Goal: Task Accomplishment & Management: Manage account settings

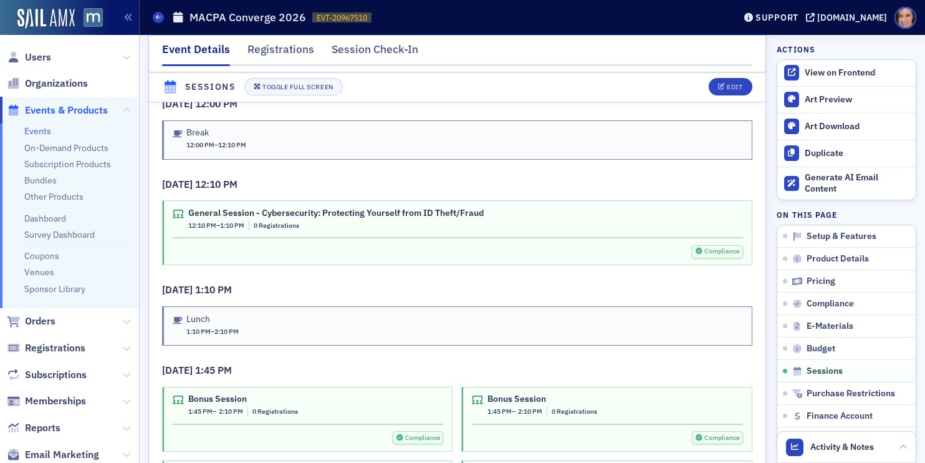
scroll to position [3402, 0]
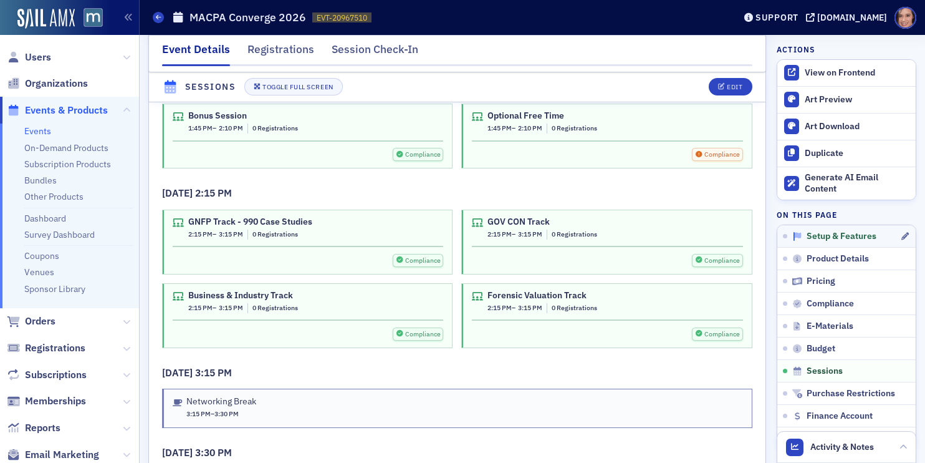
click at [836, 234] on span "Setup & Features" at bounding box center [842, 236] width 70 height 11
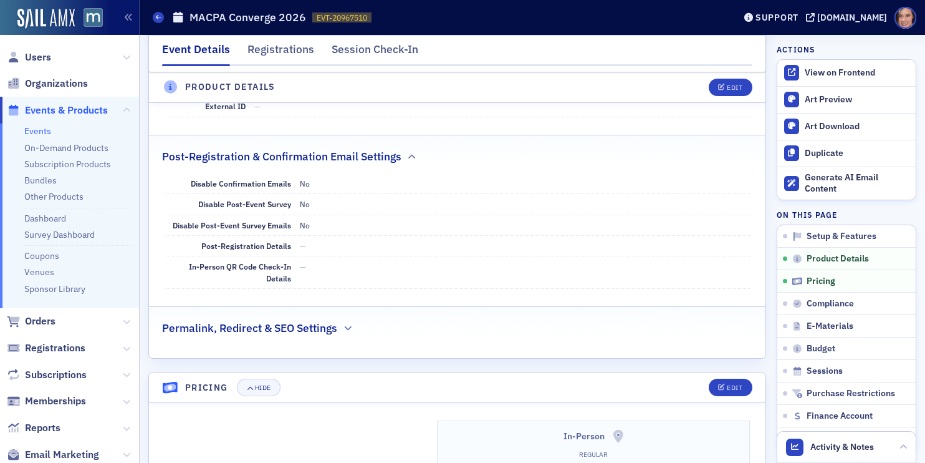
scroll to position [0, 0]
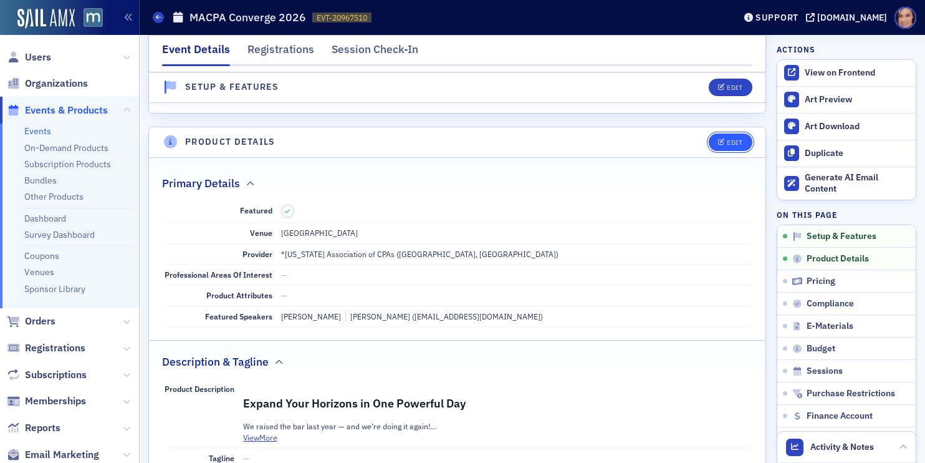
click at [730, 142] on div "Edit" at bounding box center [735, 142] width 16 height 7
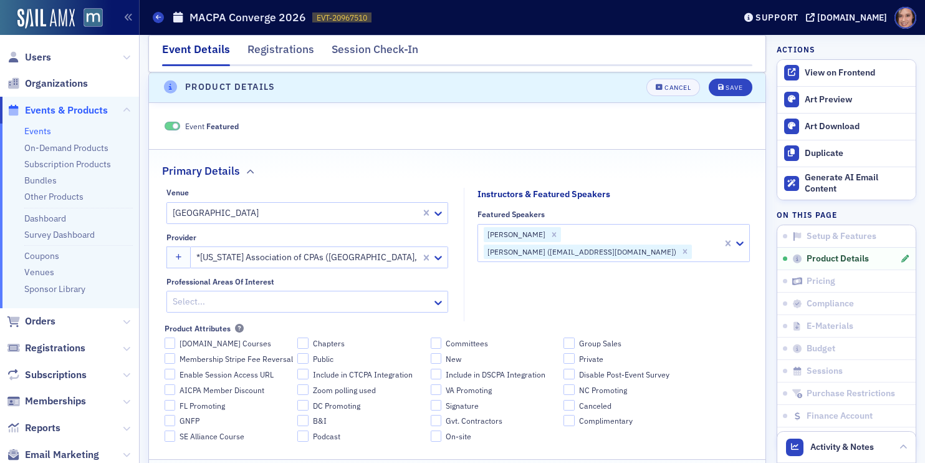
scroll to position [258, 0]
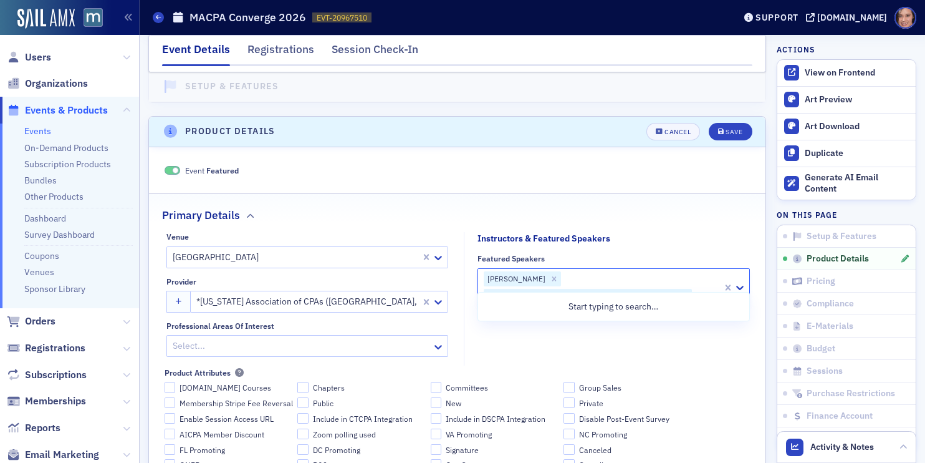
click at [604, 289] on div "[PERSON_NAME] ([EMAIL_ADDRESS][DOMAIN_NAME])" at bounding box center [581, 296] width 195 height 15
click at [124, 61] on button at bounding box center [126, 58] width 7 height 14
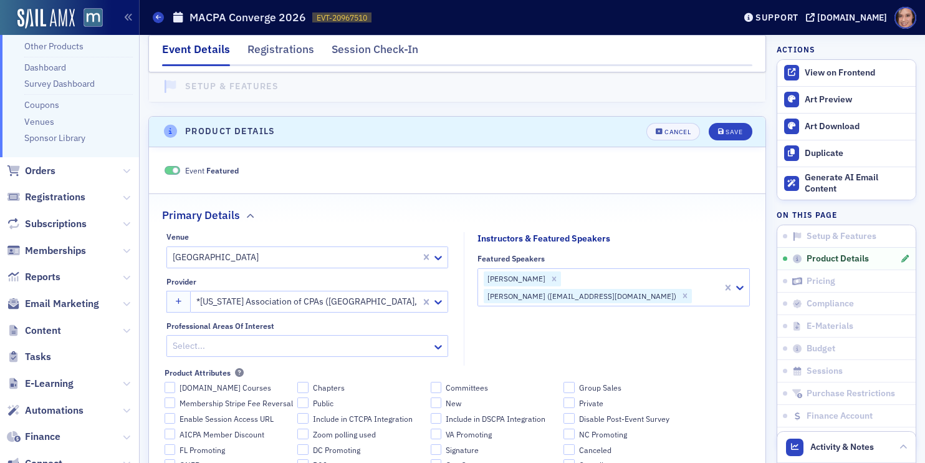
scroll to position [216, 0]
click at [124, 331] on icon at bounding box center [126, 329] width 7 height 7
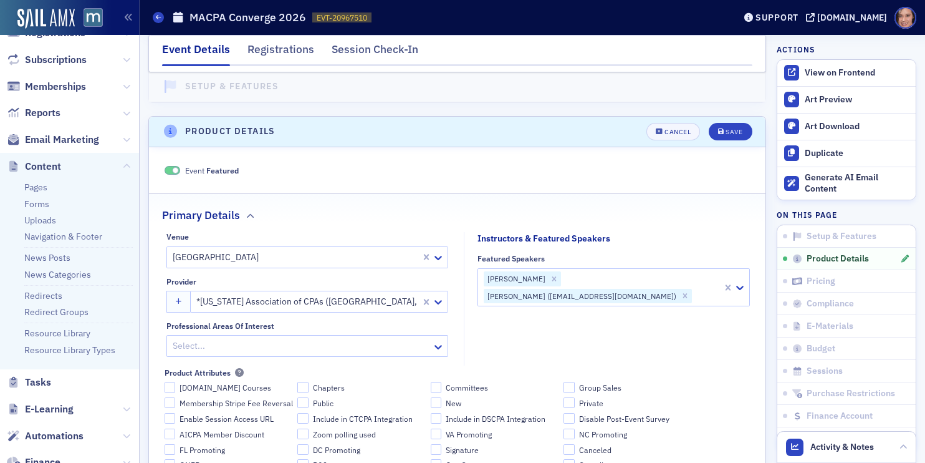
scroll to position [525, 0]
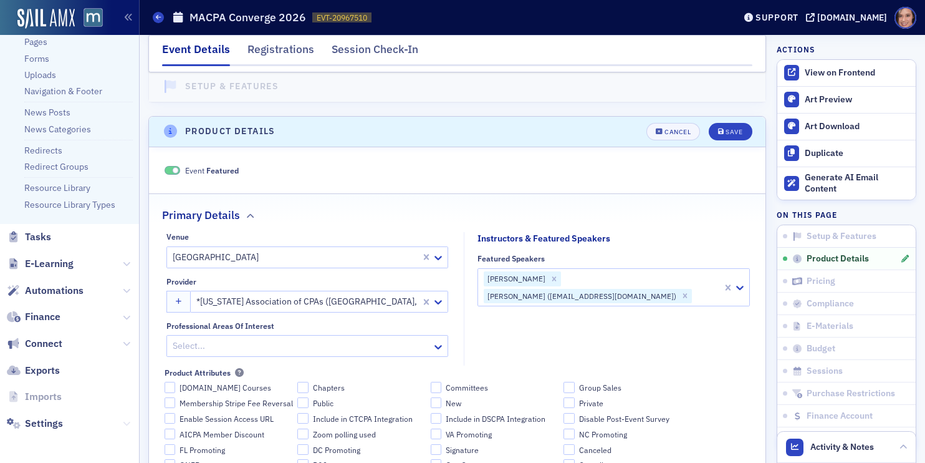
click at [127, 424] on icon at bounding box center [126, 423] width 7 height 7
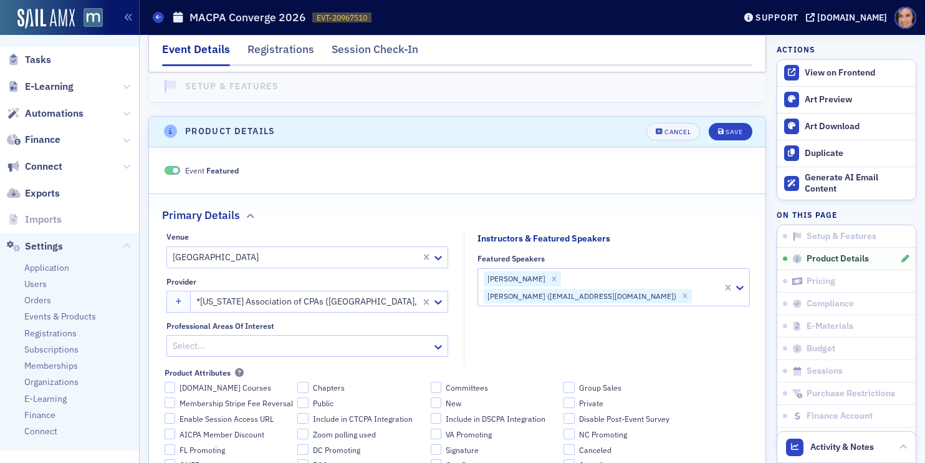
scroll to position [705, 0]
click at [37, 279] on span "Users" at bounding box center [35, 282] width 22 height 12
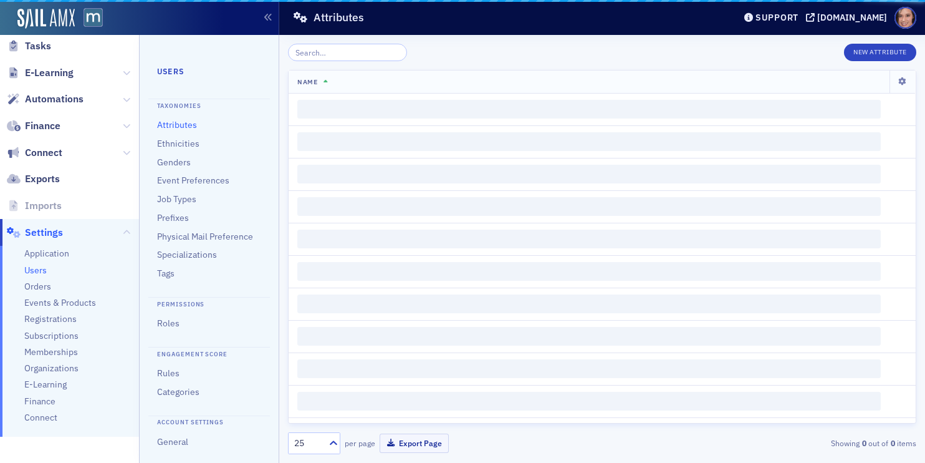
scroll to position [277, 0]
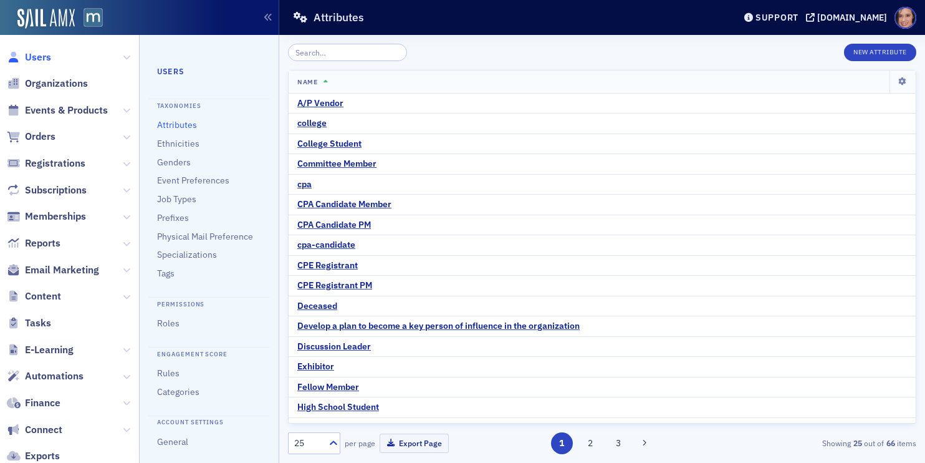
click at [42, 51] on span "Users" at bounding box center [38, 58] width 26 height 14
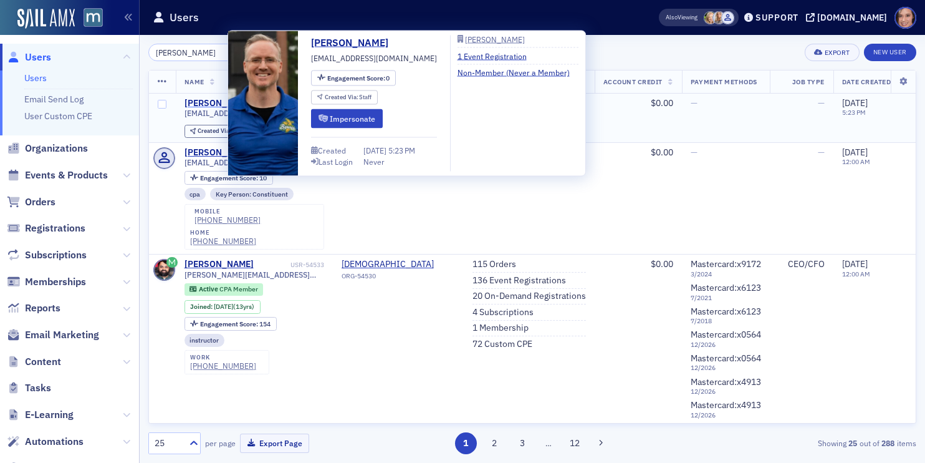
type input "[PERSON_NAME]"
click at [211, 102] on div "[PERSON_NAME]" at bounding box center [219, 103] width 69 height 11
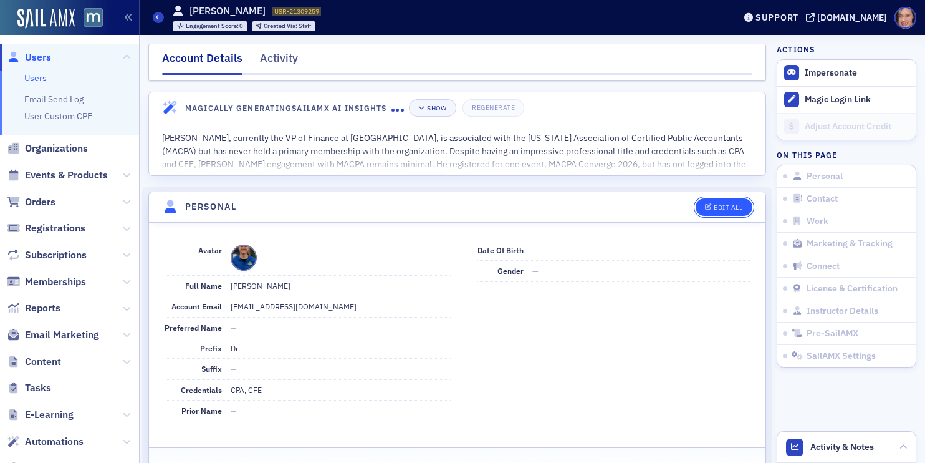
click at [720, 211] on button "Edit All" at bounding box center [724, 206] width 56 height 17
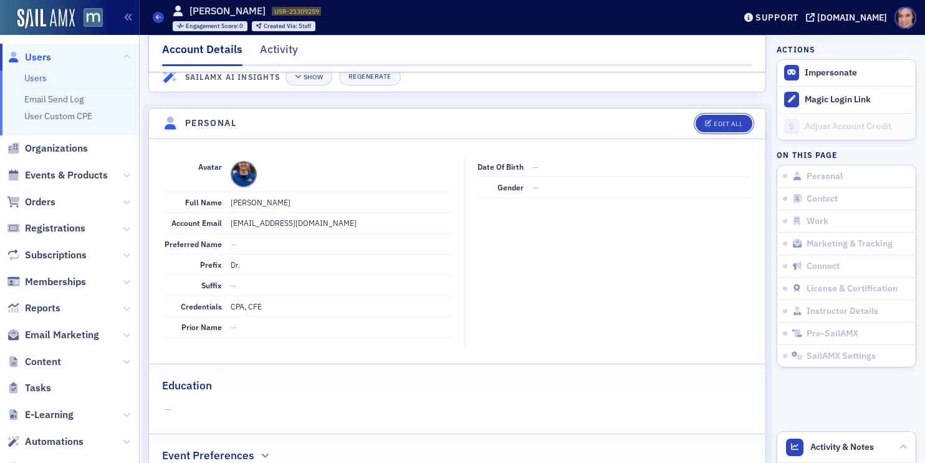
scroll to position [80, 0]
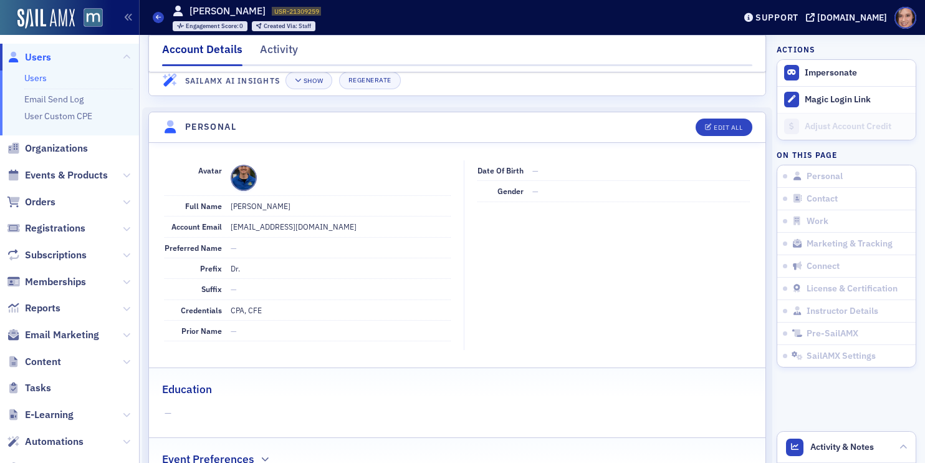
click at [715, 118] on header "Personal Edit All" at bounding box center [457, 127] width 617 height 31
click at [715, 124] on div "Edit All" at bounding box center [728, 127] width 29 height 7
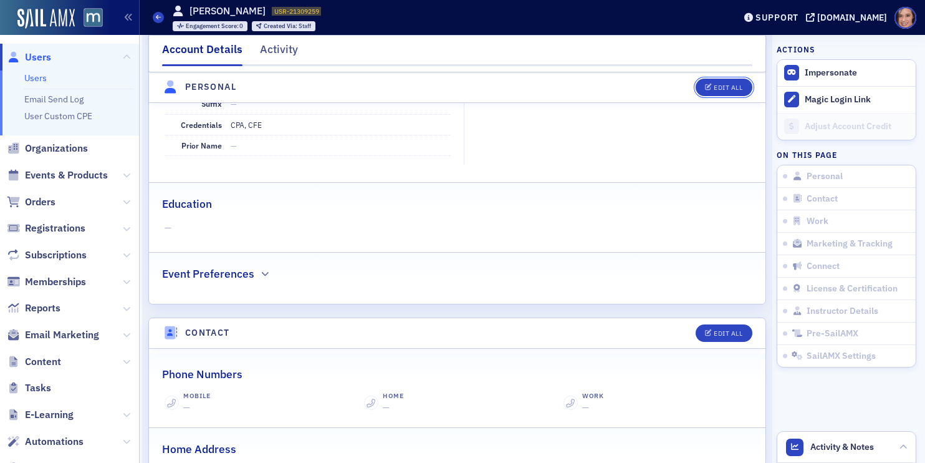
scroll to position [0, 0]
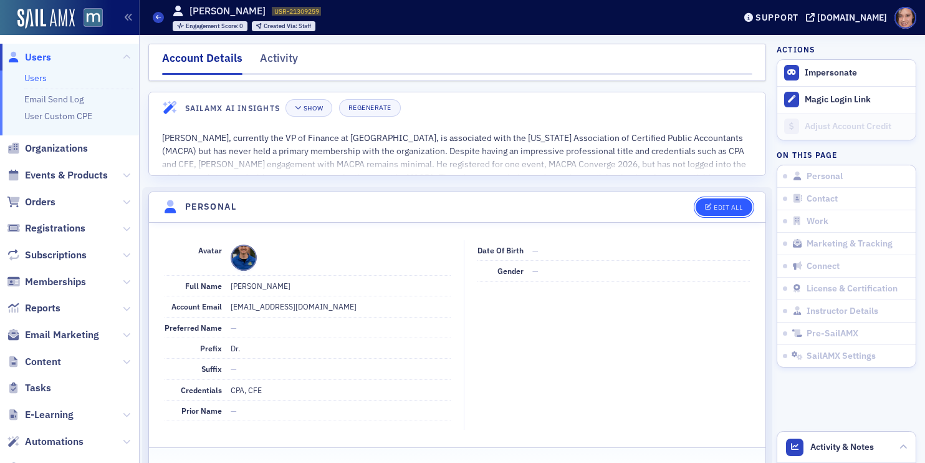
click at [717, 206] on div "Edit All" at bounding box center [728, 207] width 29 height 7
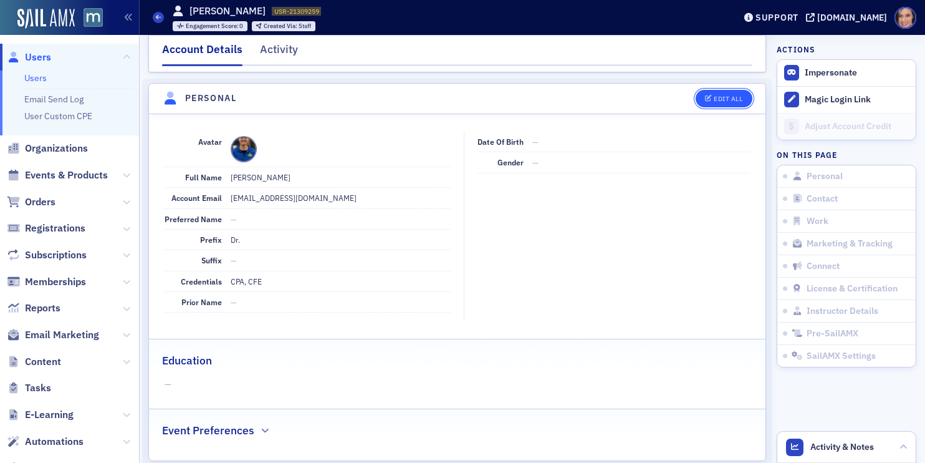
scroll to position [119, 0]
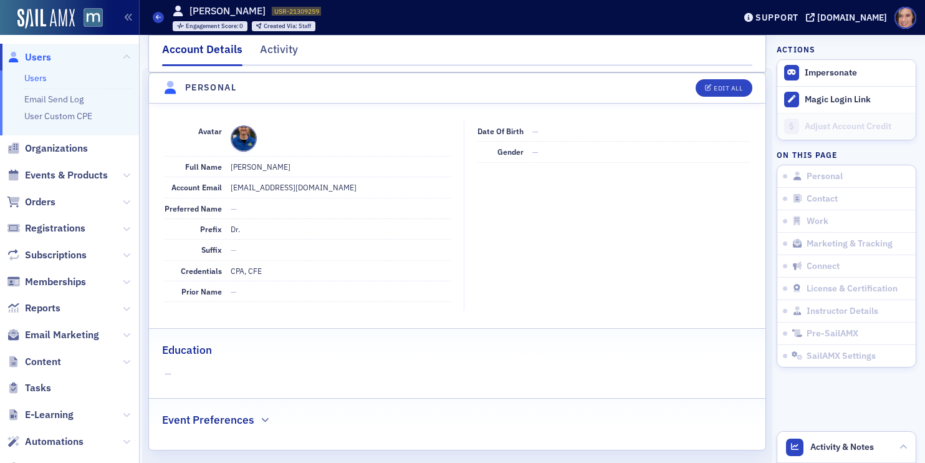
click at [244, 136] on span at bounding box center [244, 138] width 26 height 26
click at [208, 129] on span "Avatar" at bounding box center [210, 131] width 24 height 10
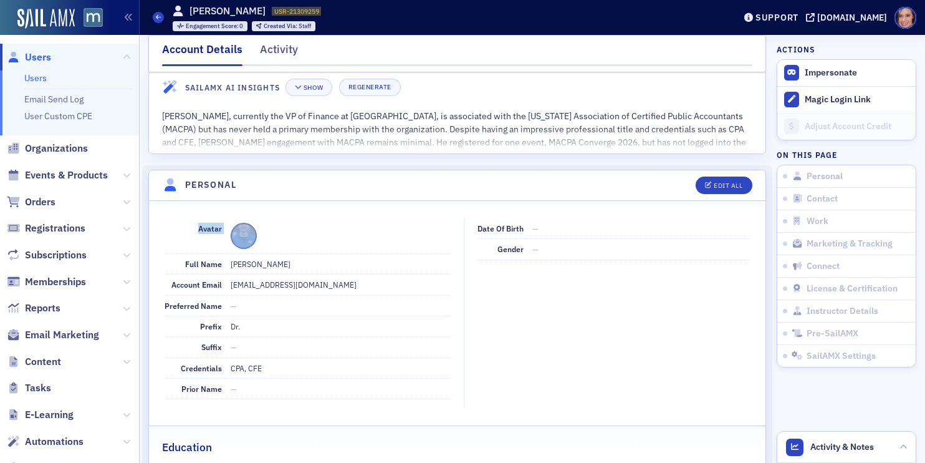
scroll to position [0, 0]
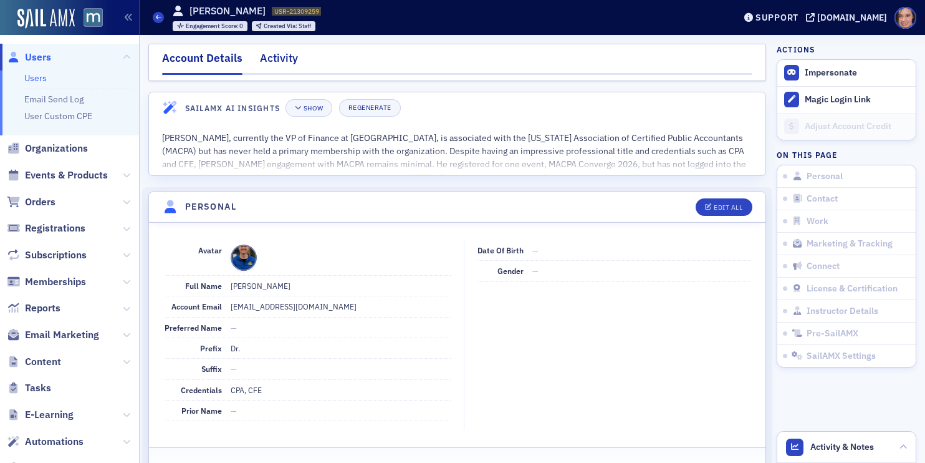
click at [284, 66] on div "Activity" at bounding box center [279, 61] width 38 height 23
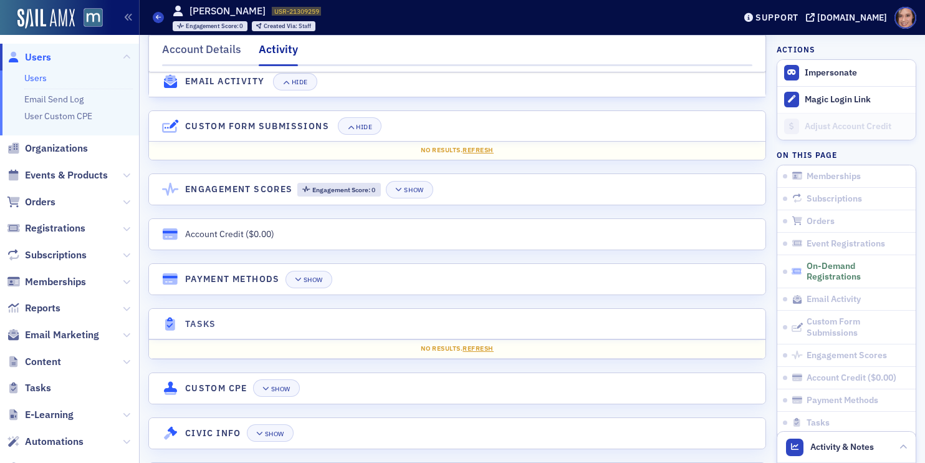
scroll to position [775, 0]
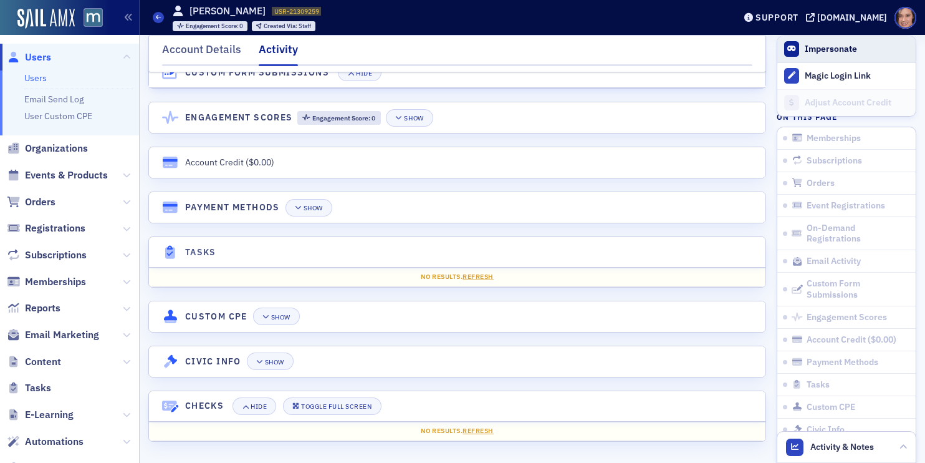
click at [821, 60] on span "Impersonate" at bounding box center [847, 49] width 138 height 26
click at [821, 46] on button "Impersonate" at bounding box center [831, 48] width 52 height 11
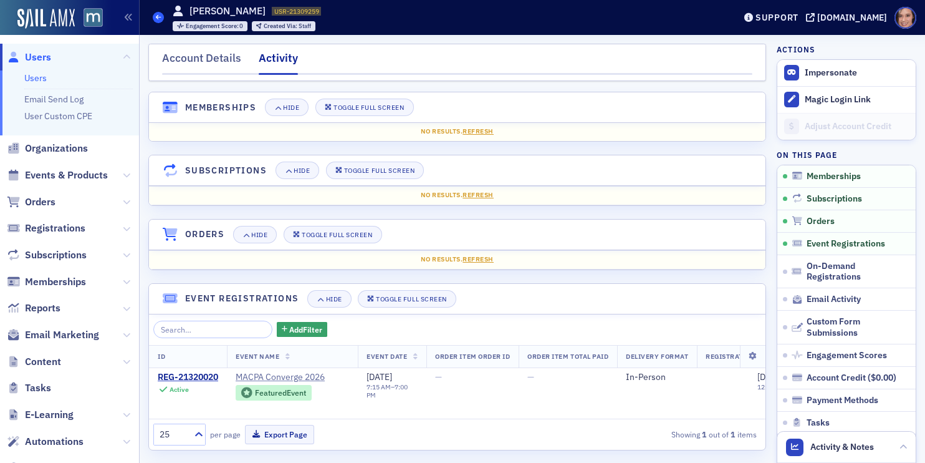
click at [155, 17] on span at bounding box center [158, 17] width 11 height 11
